Goal: Transaction & Acquisition: Purchase product/service

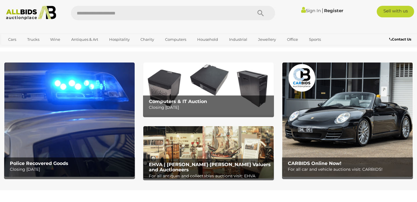
click at [301, 9] on icon at bounding box center [303, 9] width 5 height 7
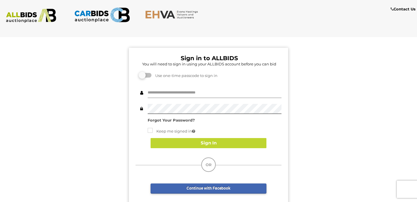
click at [230, 96] on input "text" at bounding box center [215, 93] width 134 height 10
type input "**********"
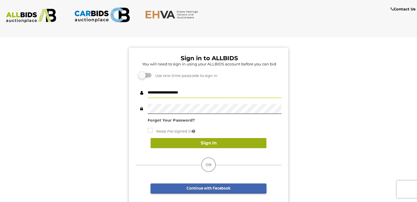
click at [234, 144] on button "Sign In" at bounding box center [209, 143] width 116 height 10
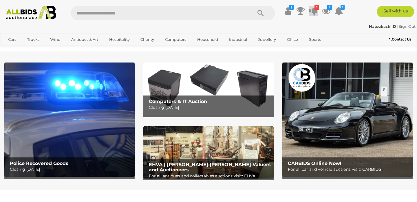
click at [315, 10] on icon at bounding box center [314, 11] width 8 height 10
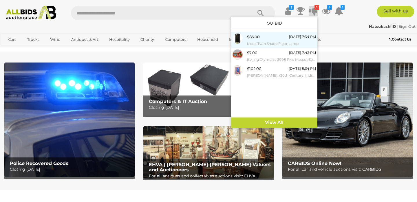
click at [297, 37] on div "[DATE] 7:34 PM" at bounding box center [302, 37] width 27 height 6
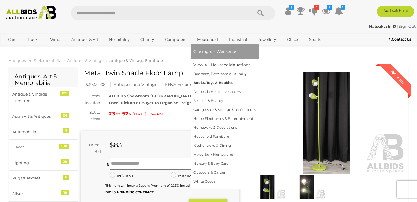
click at [214, 79] on link "Books, Toys & Hobbies" at bounding box center [225, 83] width 62 height 9
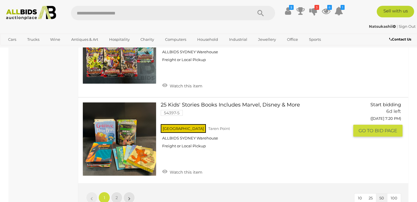
scroll to position [4467, 0]
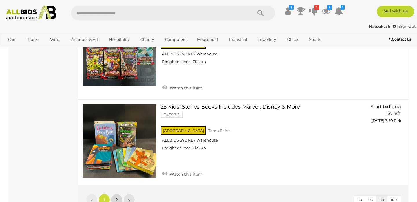
click at [118, 197] on span "2" at bounding box center [117, 199] width 2 height 5
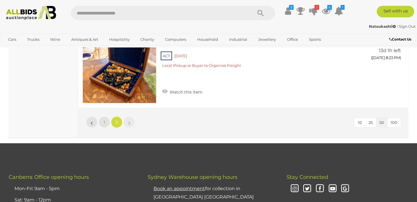
scroll to position [686, 0]
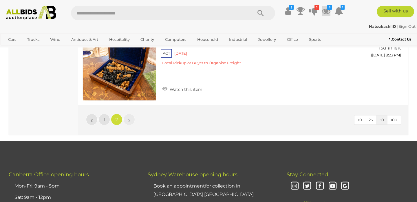
click at [323, 11] on icon at bounding box center [326, 11] width 9 height 10
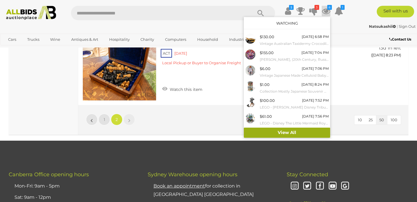
click at [289, 133] on link "View All" at bounding box center [287, 133] width 86 height 10
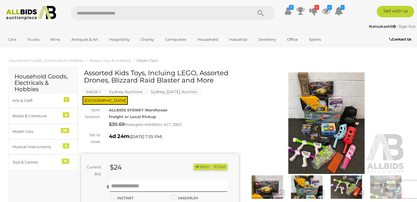
click at [332, 121] on img at bounding box center [327, 123] width 158 height 102
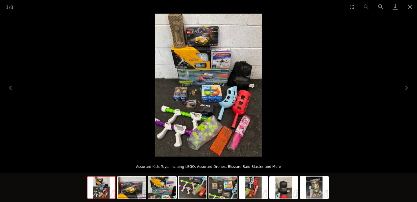
click at [211, 46] on img at bounding box center [209, 85] width 108 height 143
click at [136, 184] on img at bounding box center [132, 188] width 28 height 22
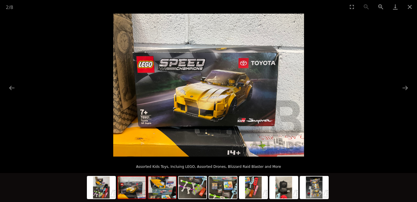
click at [155, 184] on img at bounding box center [162, 188] width 28 height 22
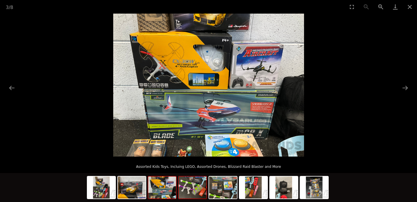
click at [179, 183] on img at bounding box center [193, 188] width 28 height 22
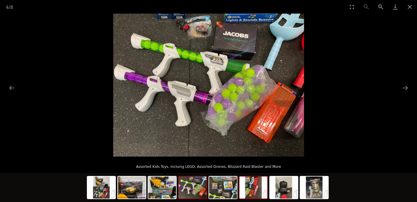
click at [256, 186] on img at bounding box center [254, 188] width 28 height 22
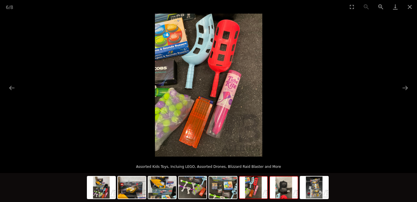
click at [285, 185] on img at bounding box center [284, 188] width 28 height 22
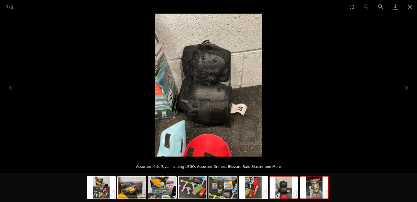
click at [312, 182] on img at bounding box center [315, 188] width 28 height 22
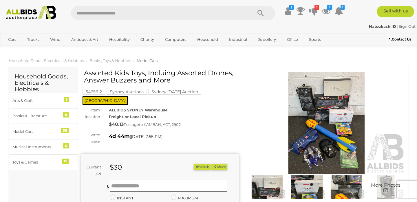
click at [321, 110] on img at bounding box center [327, 123] width 158 height 102
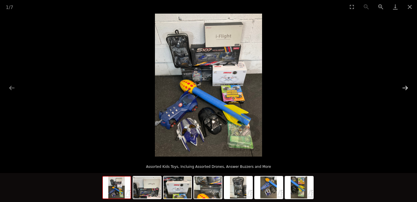
click at [407, 87] on button "Next slide" at bounding box center [405, 87] width 12 height 11
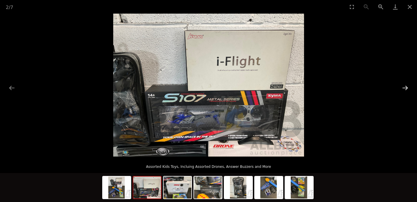
click at [407, 87] on button "Next slide" at bounding box center [405, 87] width 12 height 11
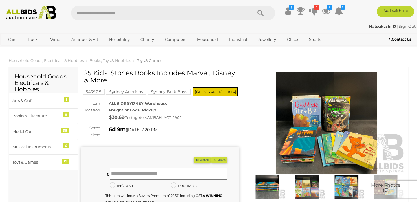
click at [337, 111] on img at bounding box center [327, 123] width 158 height 102
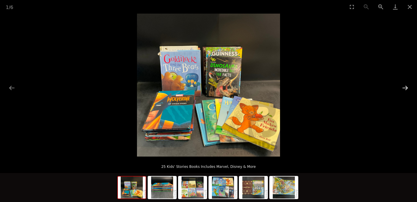
click at [406, 85] on button "Next slide" at bounding box center [405, 87] width 12 height 11
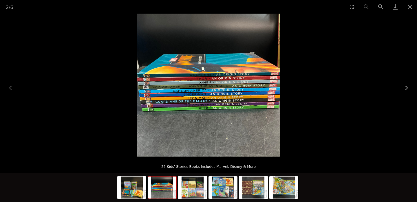
click at [406, 85] on button "Next slide" at bounding box center [405, 87] width 12 height 11
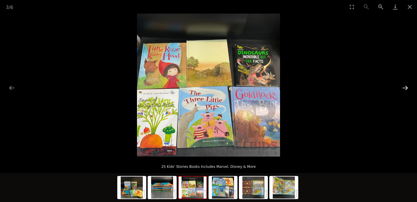
click at [406, 85] on button "Next slide" at bounding box center [405, 87] width 12 height 11
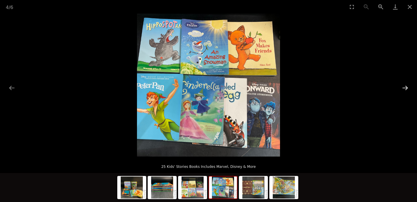
click at [406, 85] on button "Next slide" at bounding box center [405, 87] width 12 height 11
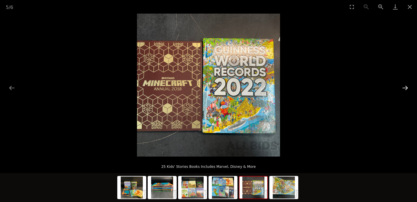
click at [406, 85] on button "Next slide" at bounding box center [405, 87] width 12 height 11
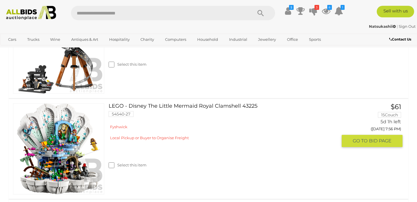
scroll to position [374, 0]
